Goal: Register for event/course

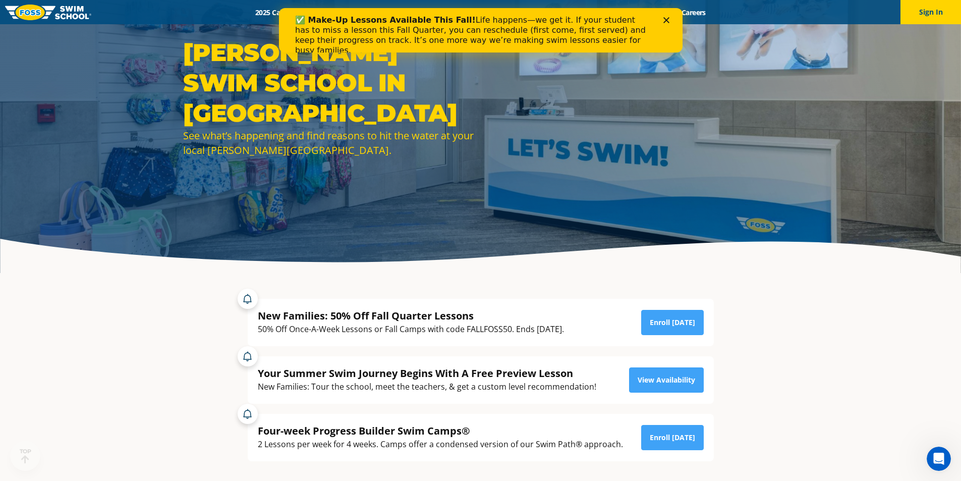
scroll to position [151, 0]
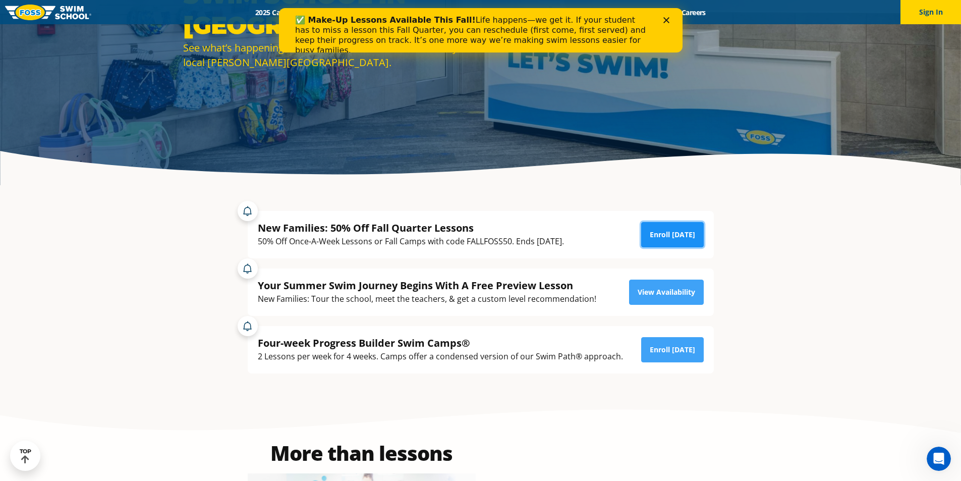
click at [665, 234] on link "Enroll [DATE]" at bounding box center [672, 234] width 63 height 25
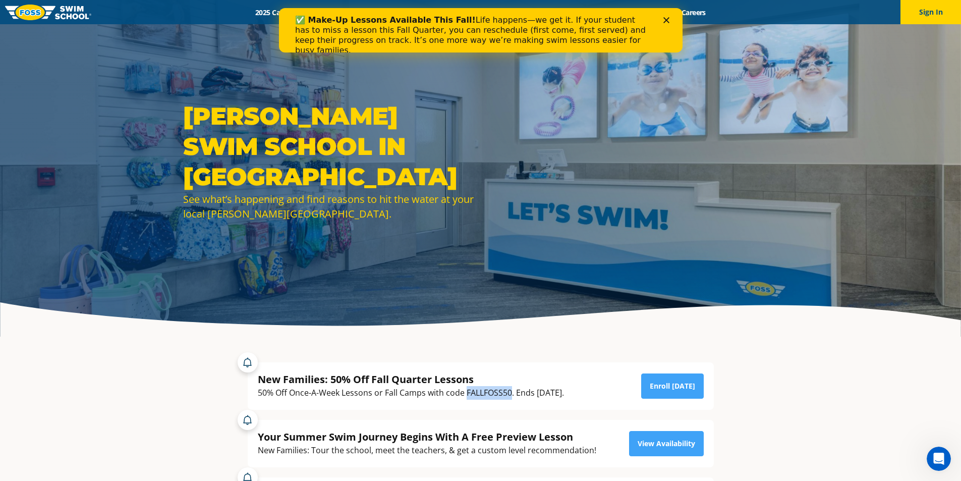
drag, startPoint x: 512, startPoint y: 391, endPoint x: 466, endPoint y: 392, distance: 45.9
click at [466, 392] on div "50% Off Once-A-Week Lessons or Fall Camps with code FALLFOSS50. Ends [DATE]." at bounding box center [411, 393] width 306 height 14
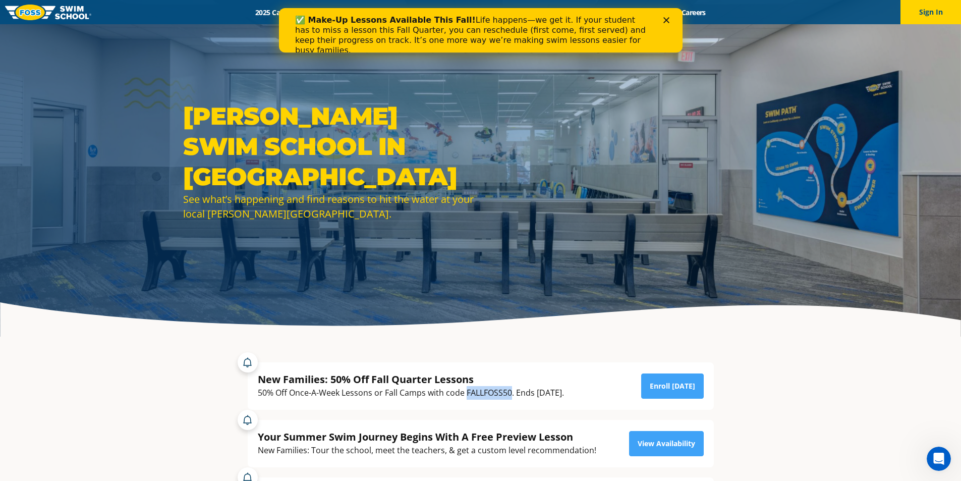
copy div "FALLFOSS50"
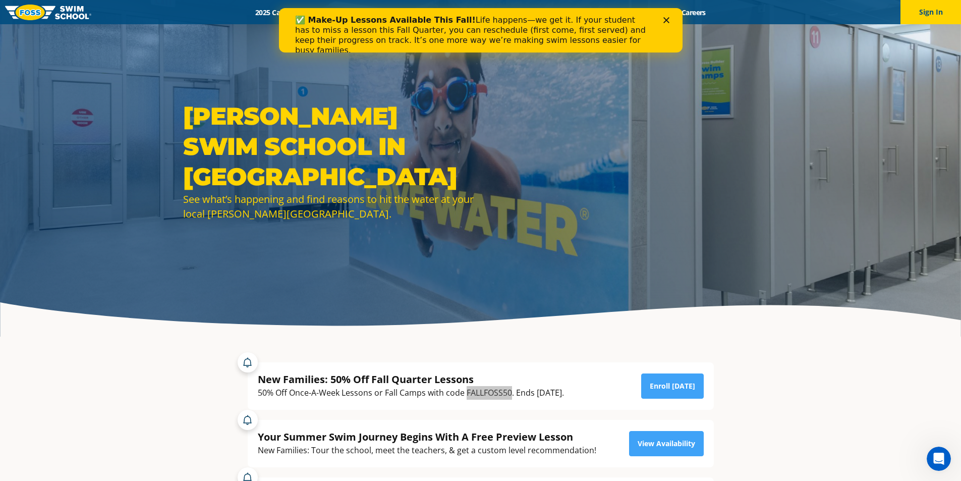
click at [665, 20] on polygon "Close" at bounding box center [666, 20] width 6 height 6
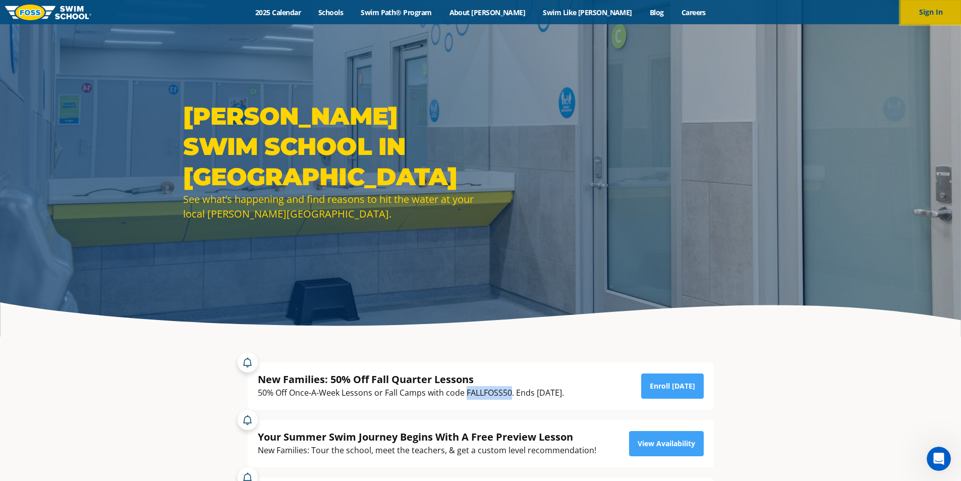
click at [924, 10] on button "Sign In" at bounding box center [930, 12] width 61 height 24
